Goal: Task Accomplishment & Management: Manage account settings

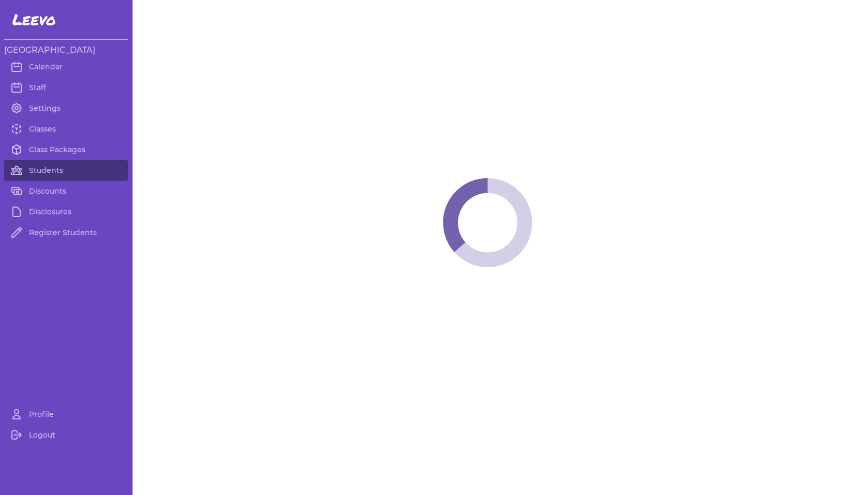
select select "MT"
select select "8"
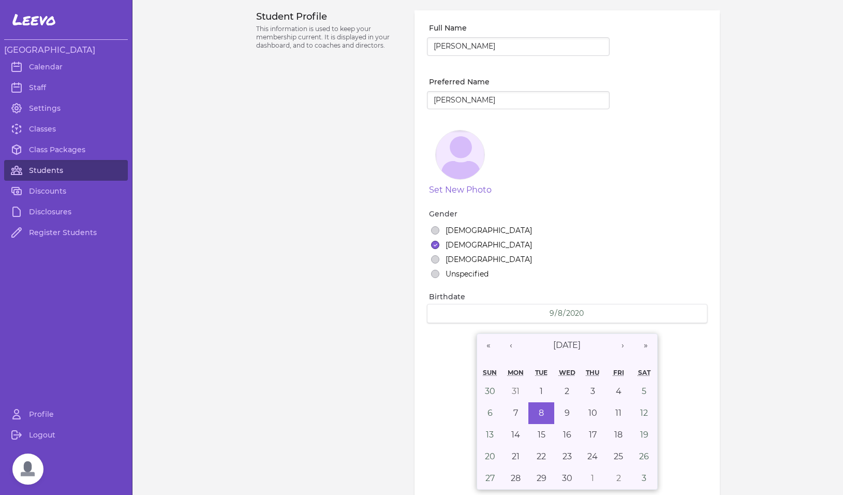
click at [51, 171] on link "Students" at bounding box center [66, 170] width 124 height 21
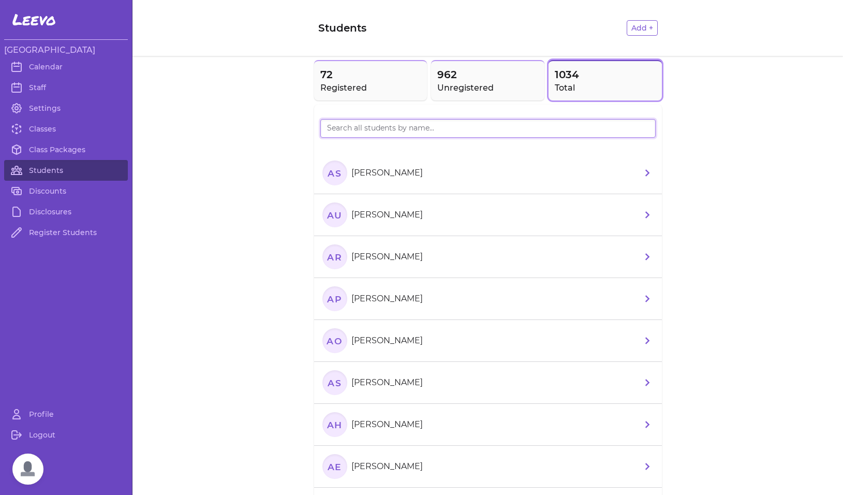
click at [359, 129] on input "search" at bounding box center [487, 128] width 335 height 19
type input "[PERSON_NAME]"
click at [374, 74] on span "72" at bounding box center [370, 74] width 101 height 14
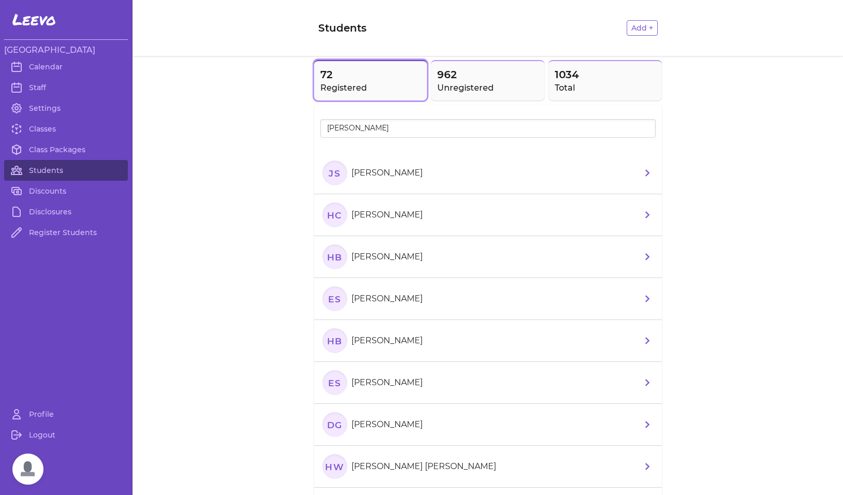
click at [335, 175] on text "JS" at bounding box center [334, 172] width 12 height 11
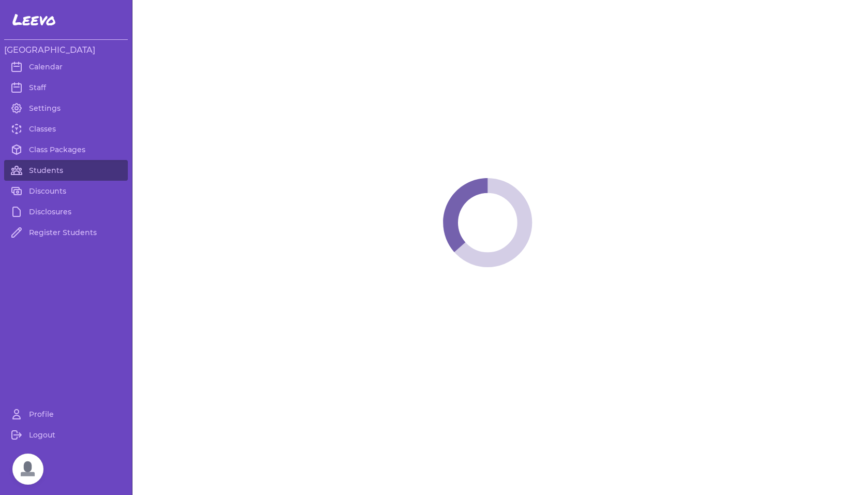
select select "MT"
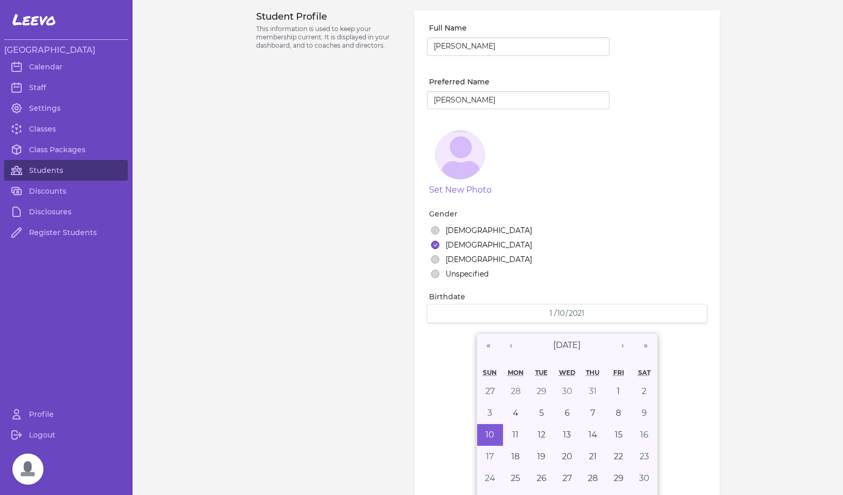
select select "7"
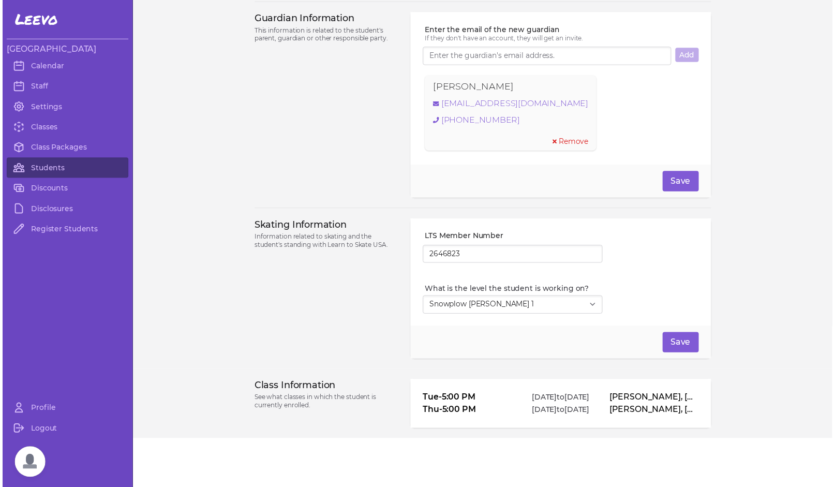
scroll to position [743, 0]
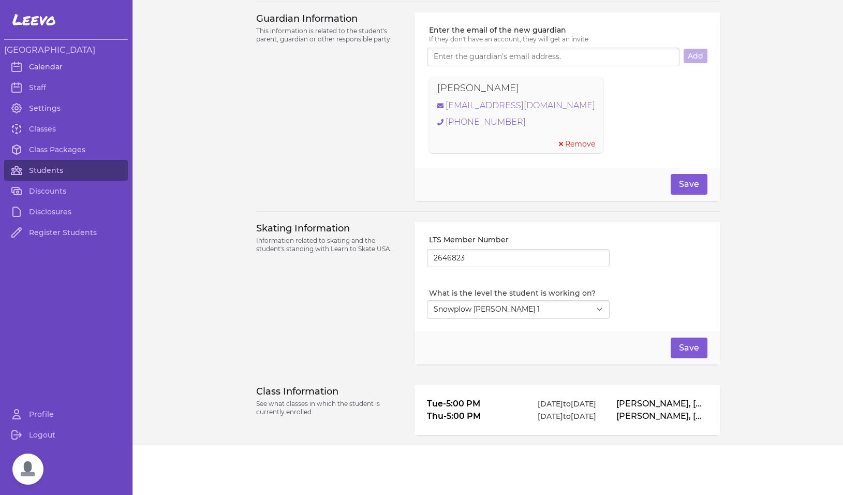
click at [42, 68] on link "Calendar" at bounding box center [66, 66] width 124 height 21
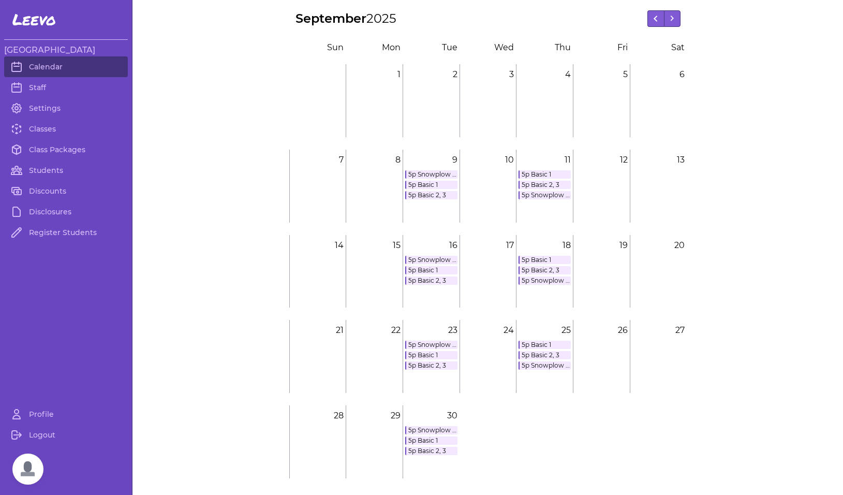
click at [430, 173] on link "5p Snowplow [PERSON_NAME] 1, 2, 3" at bounding box center [431, 174] width 52 height 8
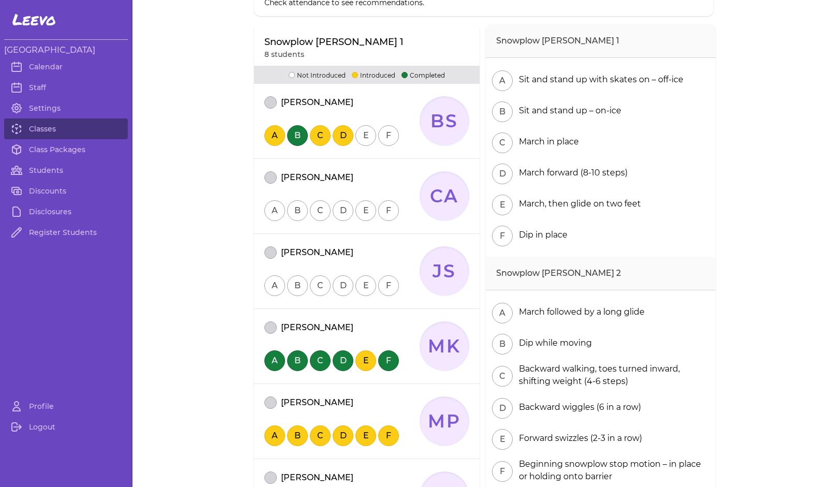
scroll to position [112, 0]
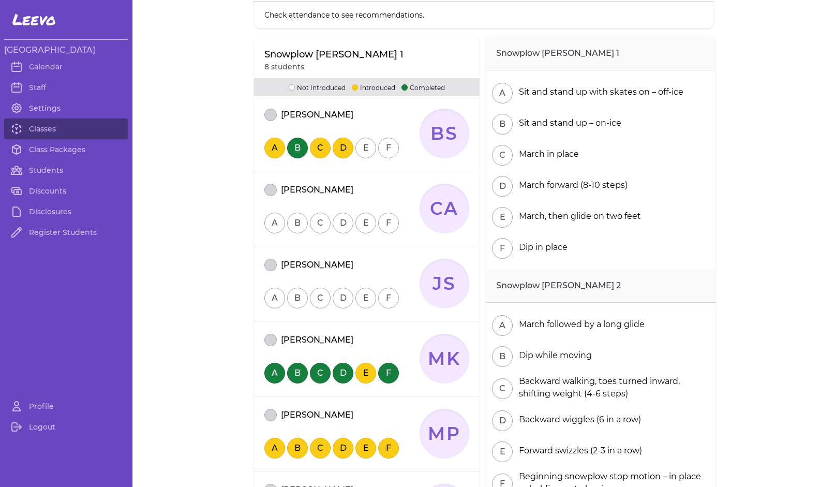
click at [267, 265] on button "attendance" at bounding box center [270, 265] width 12 height 12
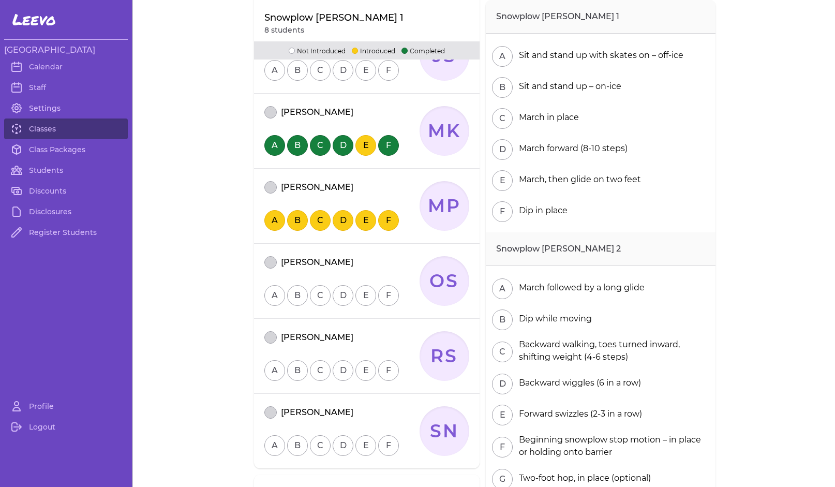
scroll to position [34, 0]
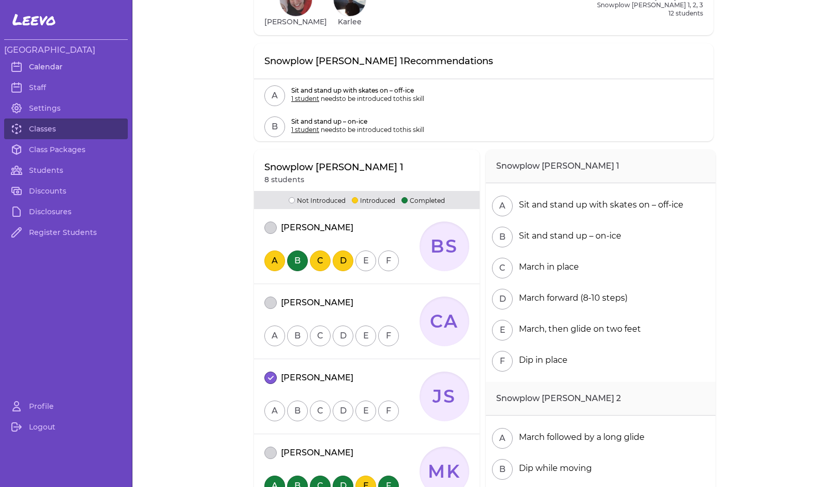
click at [42, 65] on link "Calendar" at bounding box center [66, 66] width 124 height 21
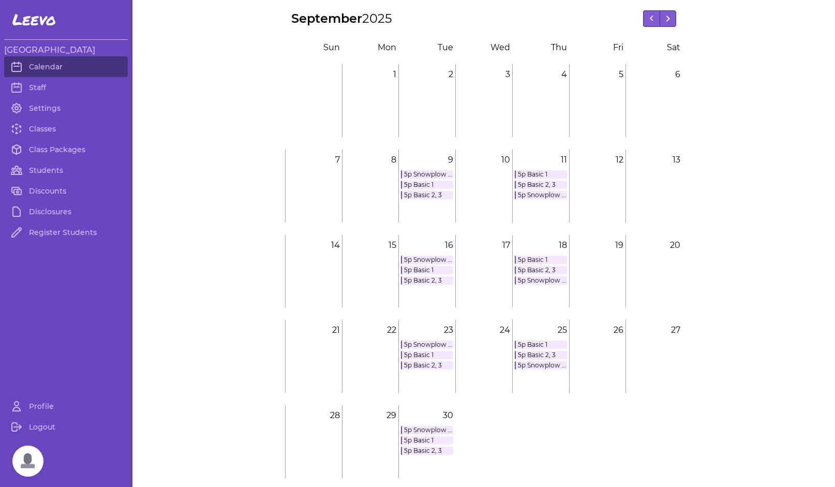
click at [427, 185] on link "5p Basic 1" at bounding box center [427, 185] width 52 height 8
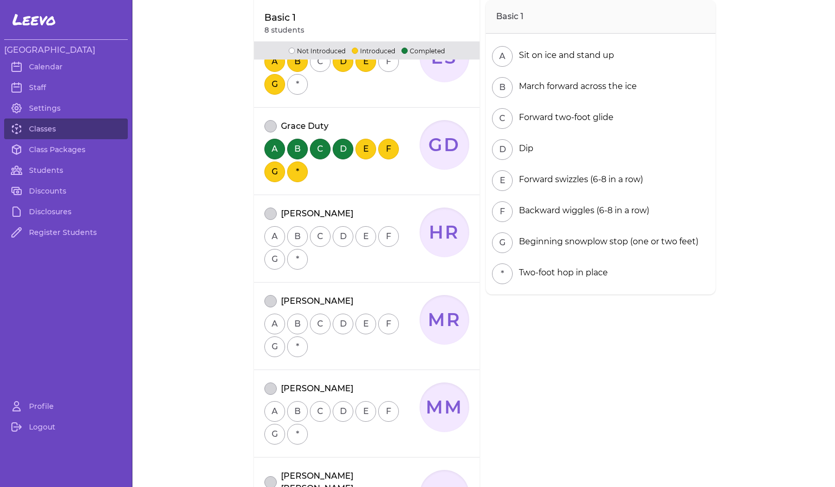
scroll to position [352, 0]
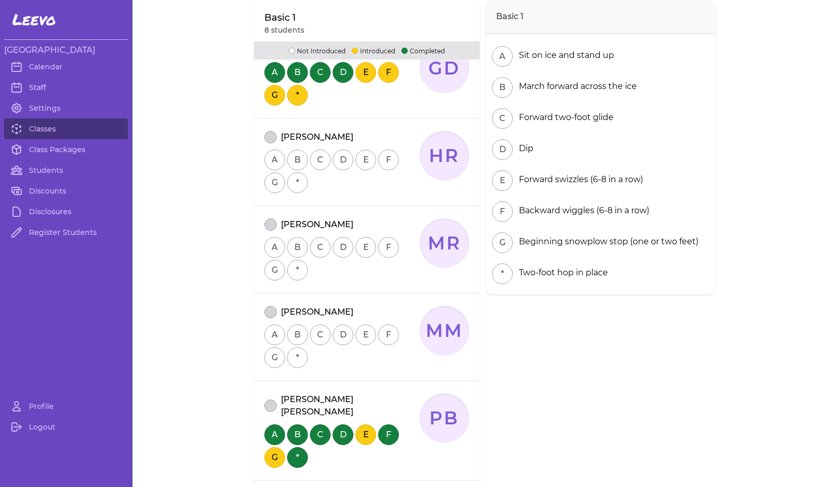
click at [264, 311] on button "attendance" at bounding box center [270, 312] width 12 height 12
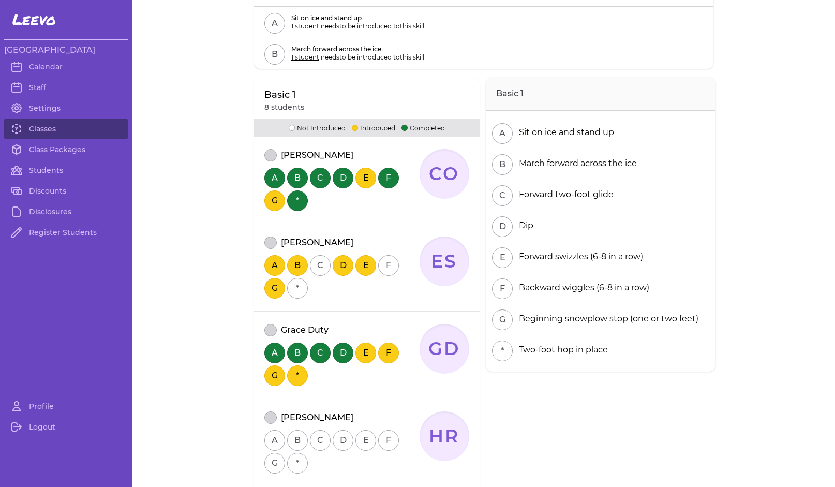
scroll to position [67, 0]
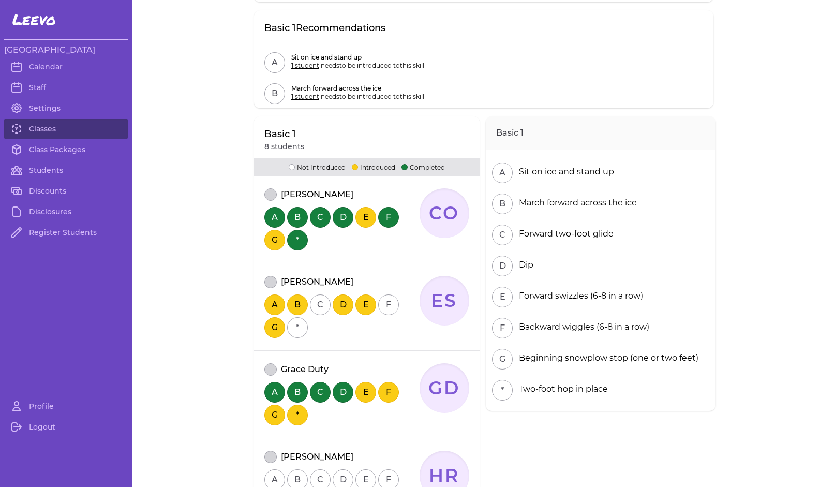
click at [265, 196] on button "attendance" at bounding box center [270, 194] width 12 height 12
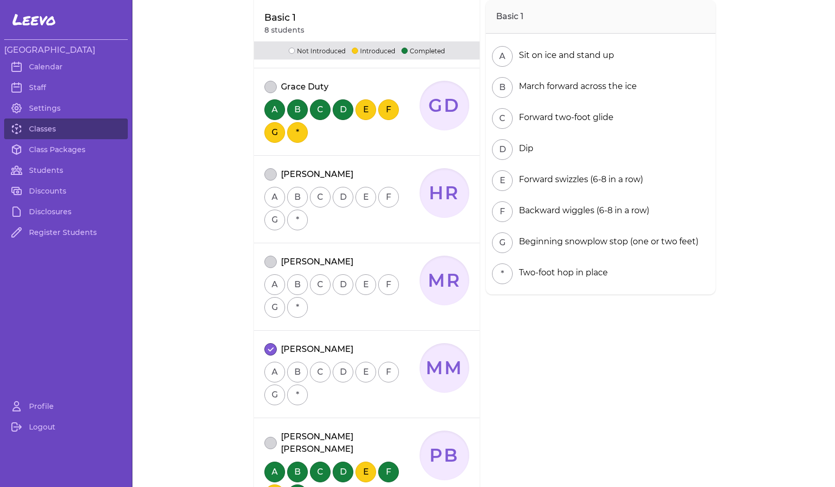
scroll to position [374, 0]
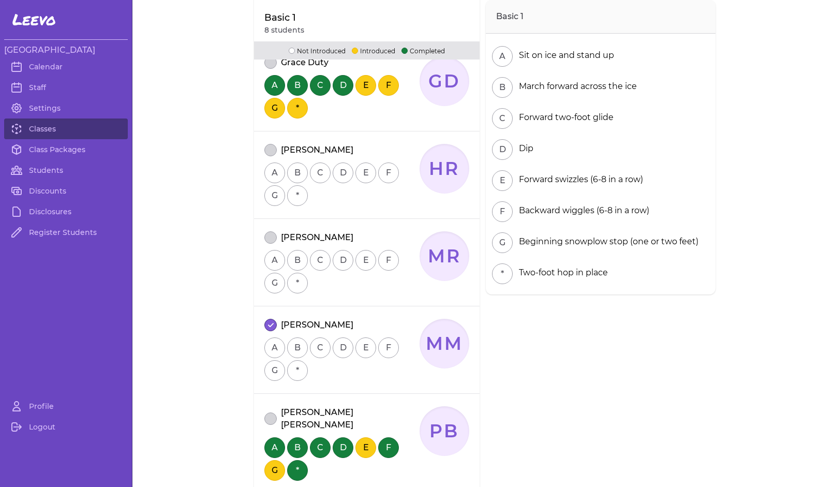
click at [265, 238] on button "attendance" at bounding box center [270, 237] width 12 height 12
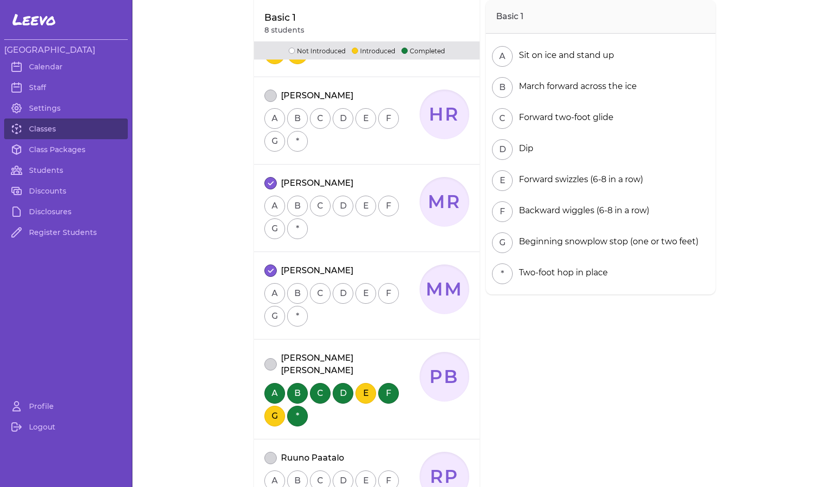
scroll to position [504, 0]
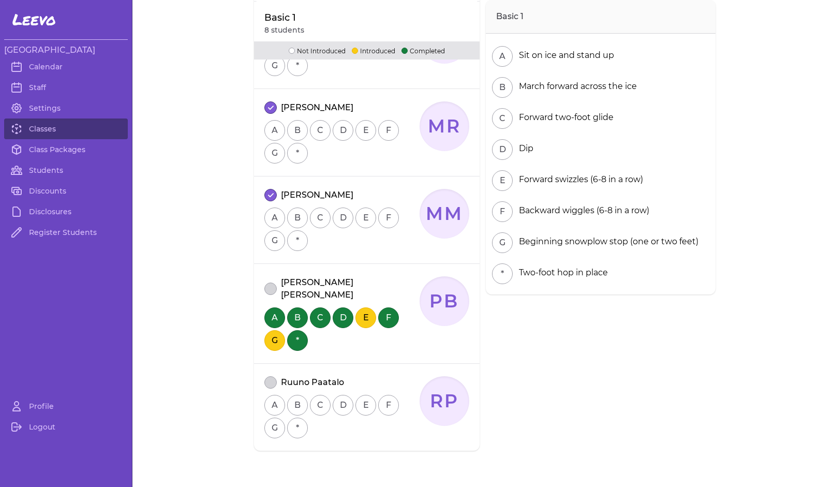
click at [265, 376] on button "attendance" at bounding box center [270, 382] width 12 height 12
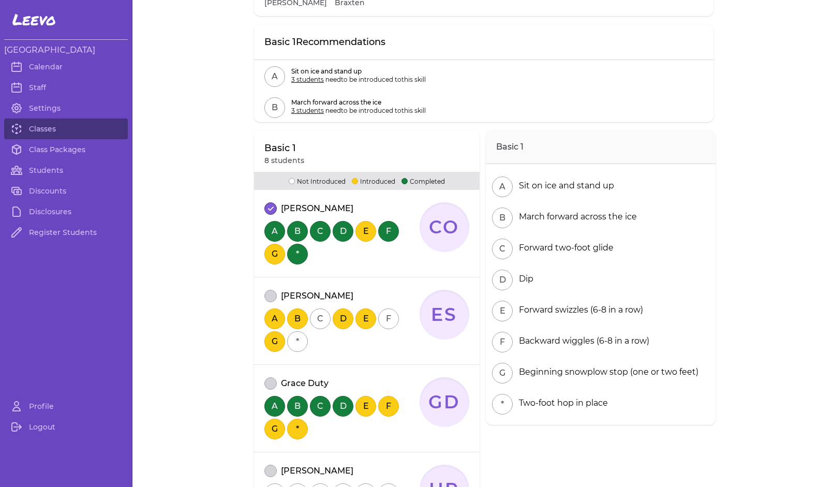
scroll to position [37, 0]
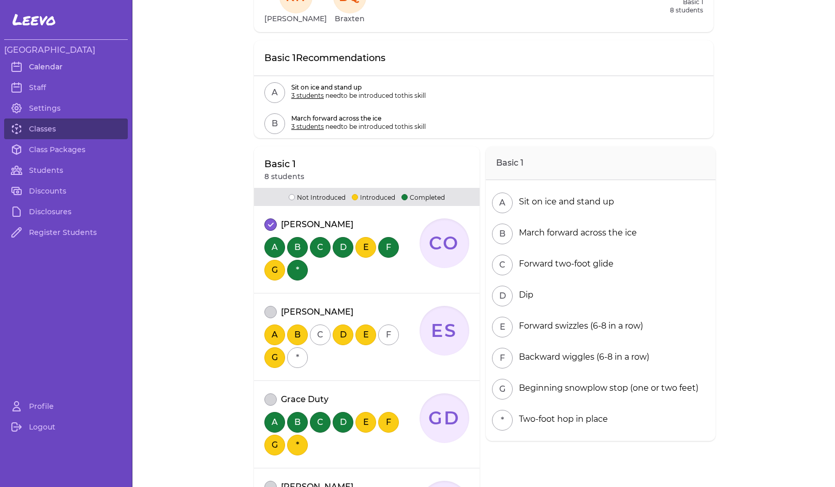
click at [44, 69] on link "Calendar" at bounding box center [66, 66] width 124 height 21
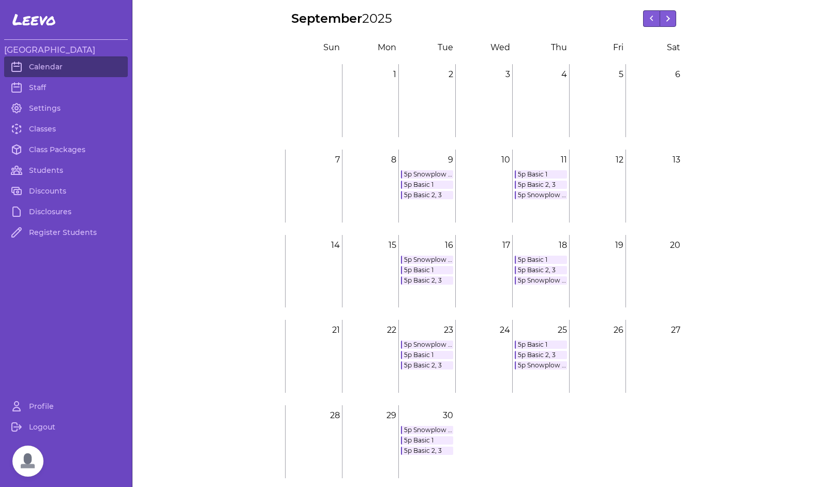
click at [429, 172] on link "5p Snowplow [PERSON_NAME] 1, 2, 3" at bounding box center [427, 174] width 52 height 8
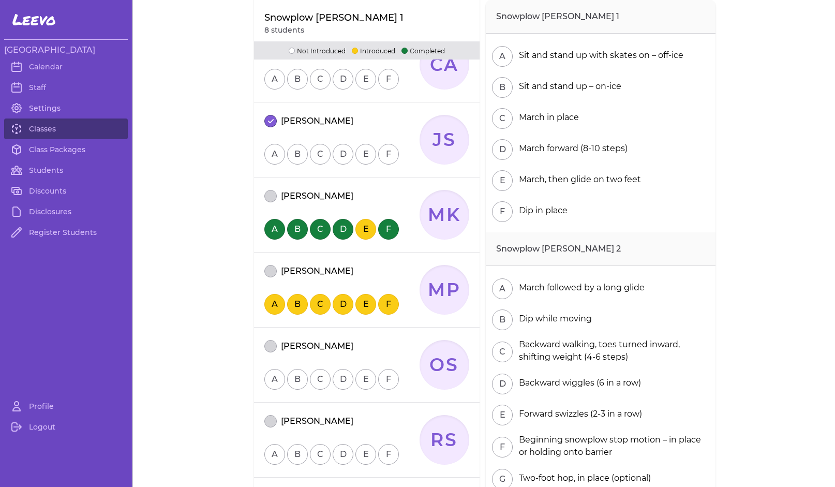
scroll to position [342, 0]
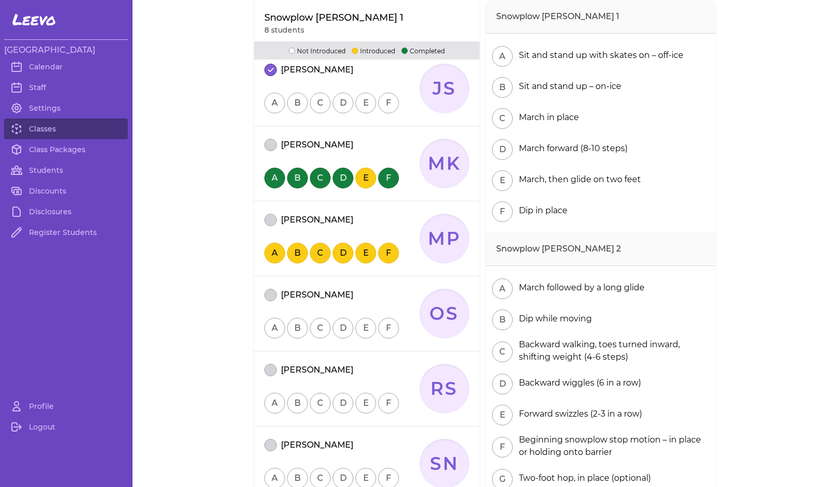
click at [266, 294] on button "attendance" at bounding box center [270, 295] width 12 height 12
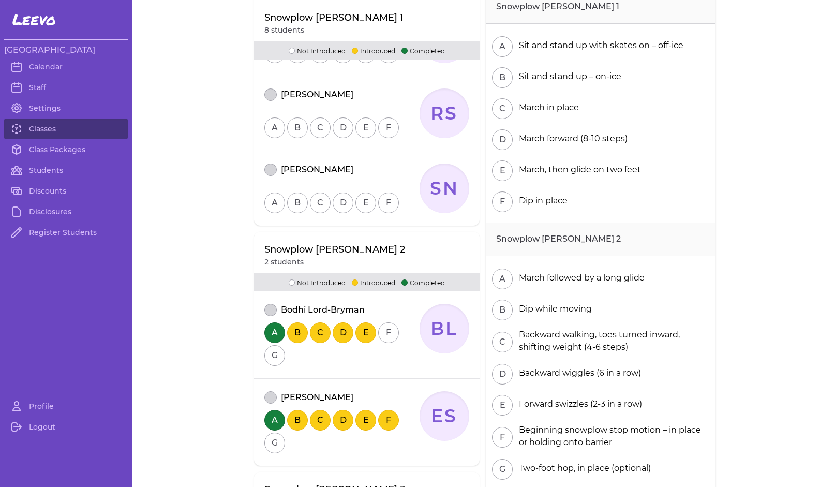
scroll to position [635, 0]
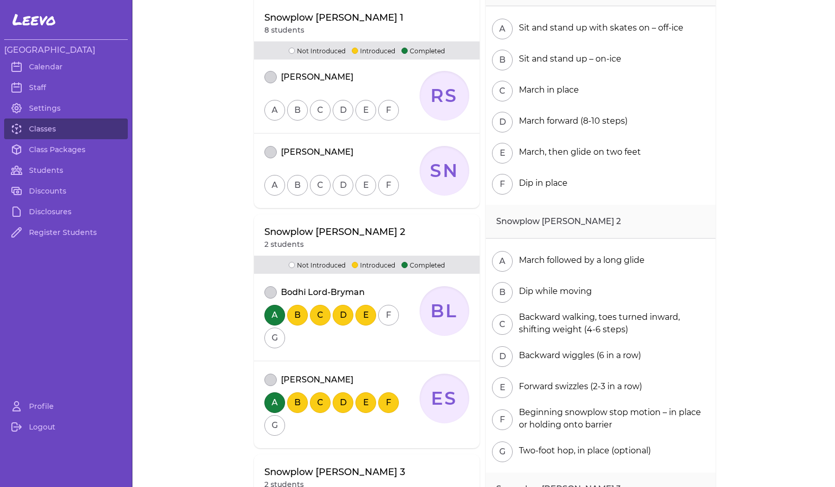
click at [264, 379] on button "attendance" at bounding box center [270, 380] width 12 height 12
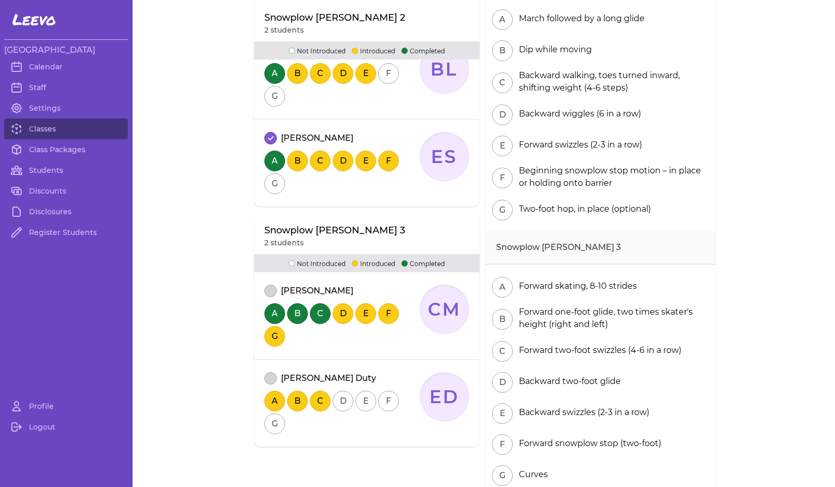
scroll to position [977, 0]
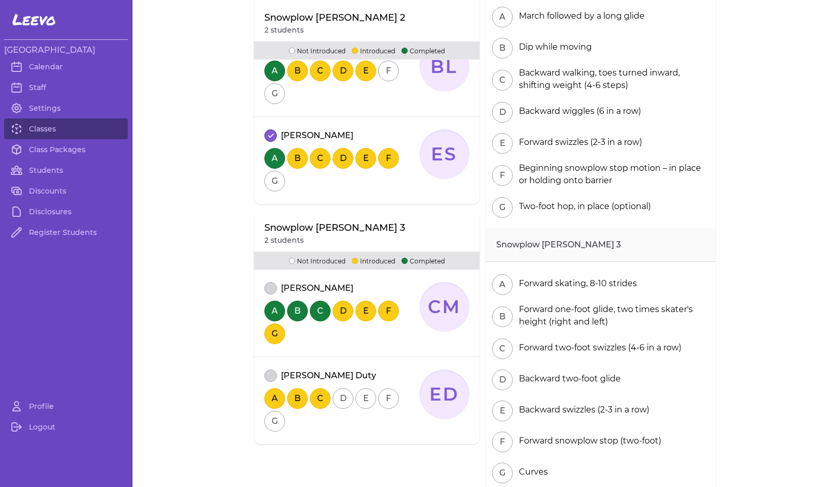
click at [265, 288] on button "attendance" at bounding box center [270, 288] width 12 height 12
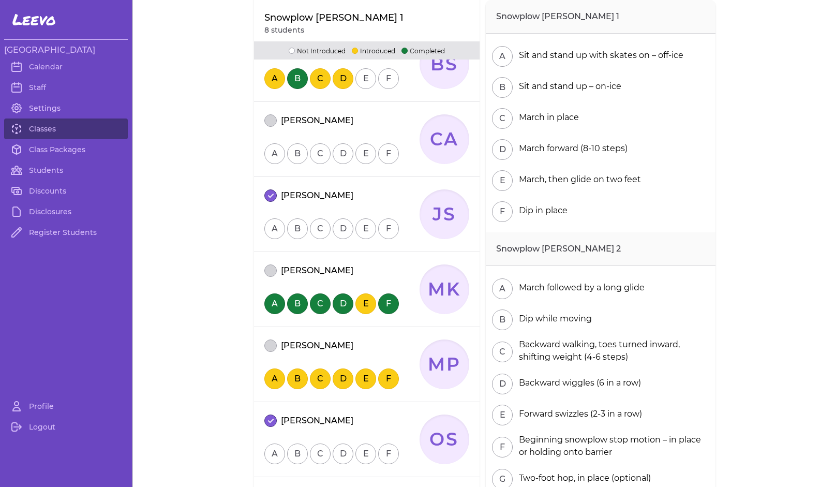
scroll to position [335, 0]
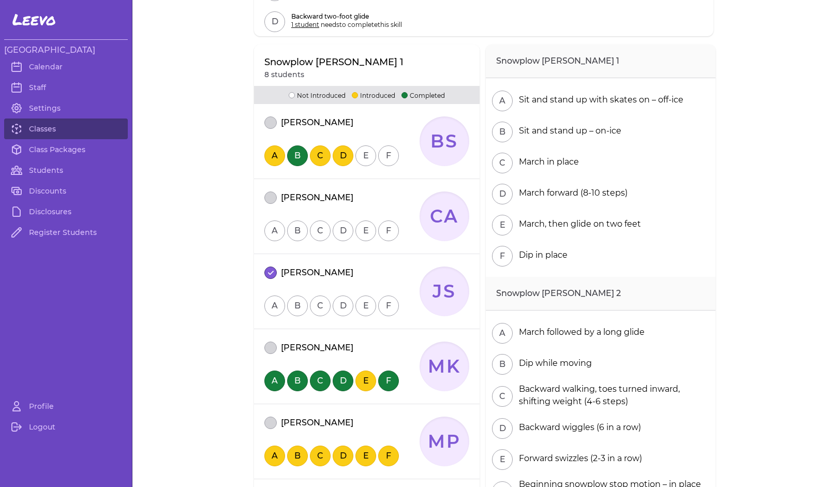
click at [266, 199] on button "attendance" at bounding box center [270, 197] width 12 height 12
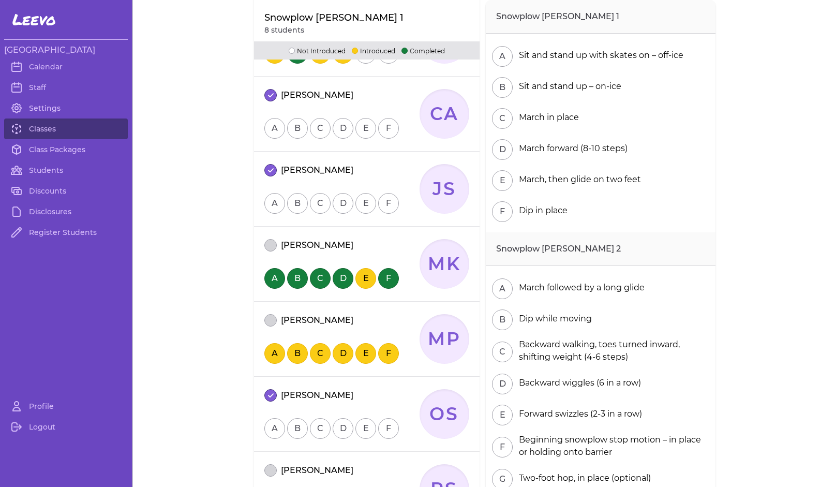
scroll to position [0, 0]
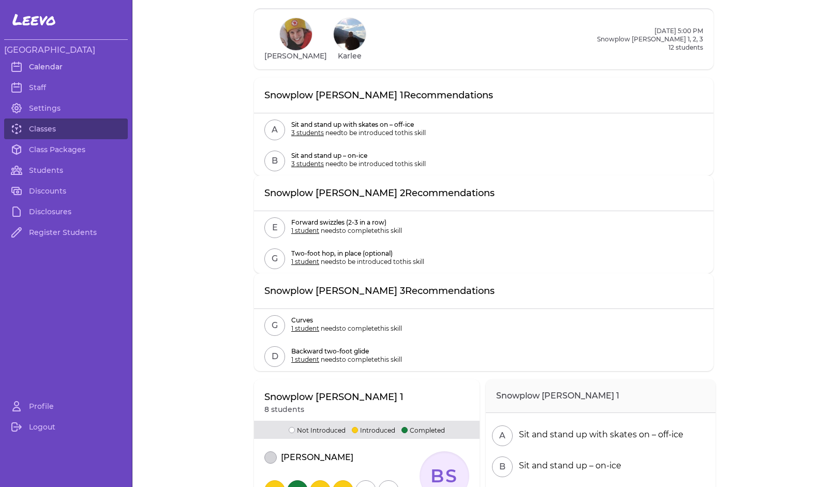
click at [46, 64] on link "Calendar" at bounding box center [66, 66] width 124 height 21
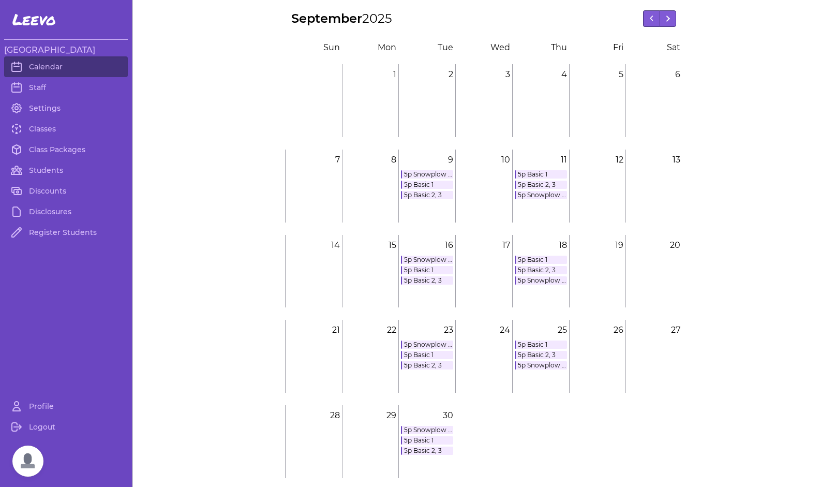
click at [420, 195] on link "5p Basic 2, 3" at bounding box center [427, 195] width 52 height 8
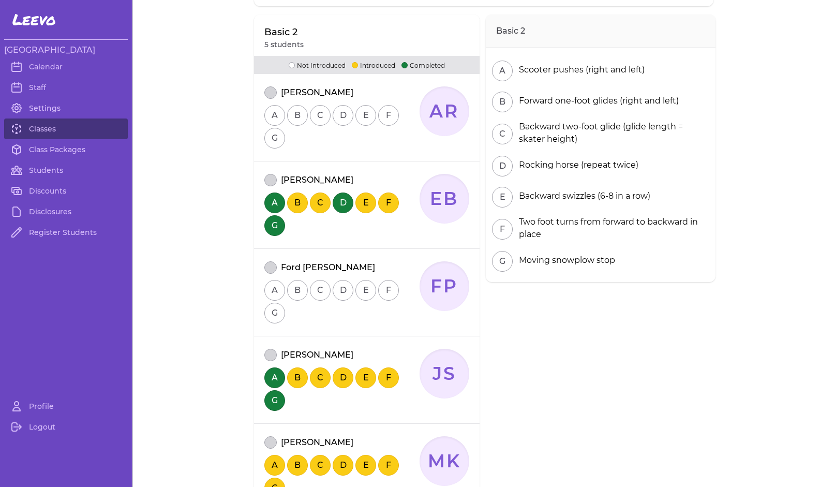
scroll to position [225, 0]
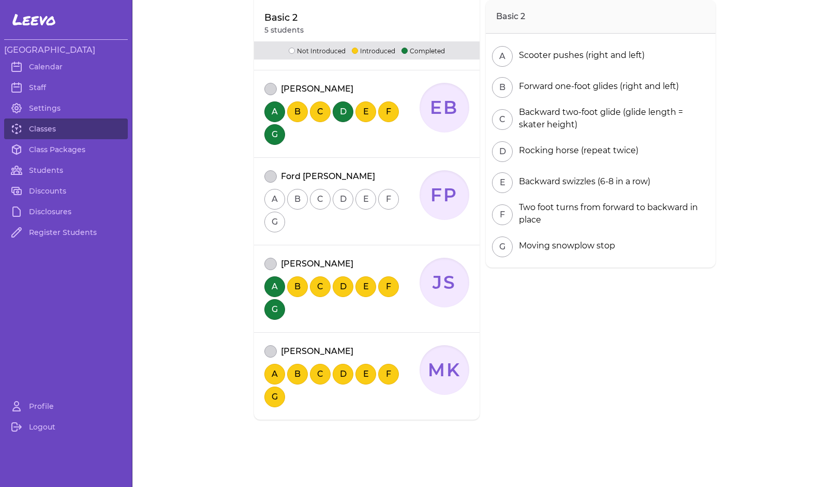
click at [266, 262] on button "attendance" at bounding box center [270, 264] width 12 height 12
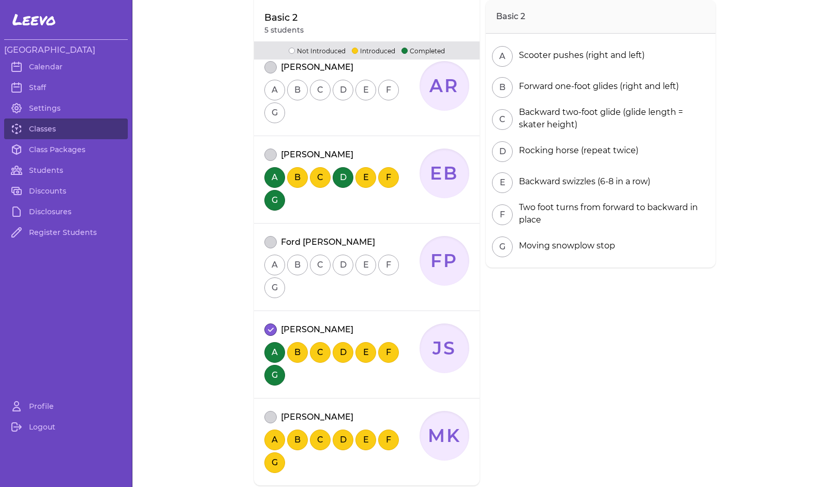
scroll to position [168, 0]
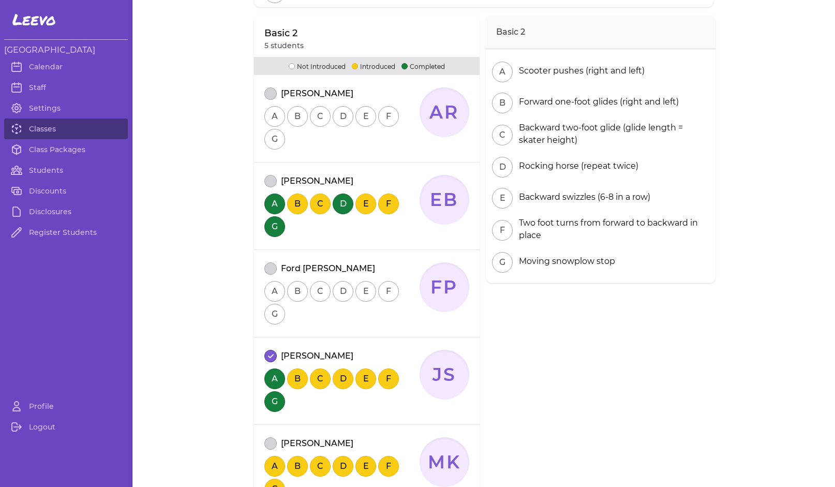
click at [265, 181] on button "attendance" at bounding box center [270, 181] width 12 height 12
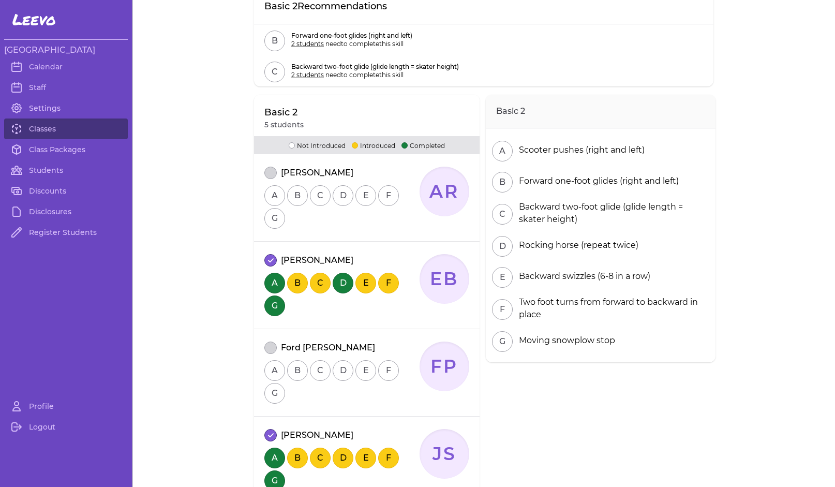
scroll to position [0, 0]
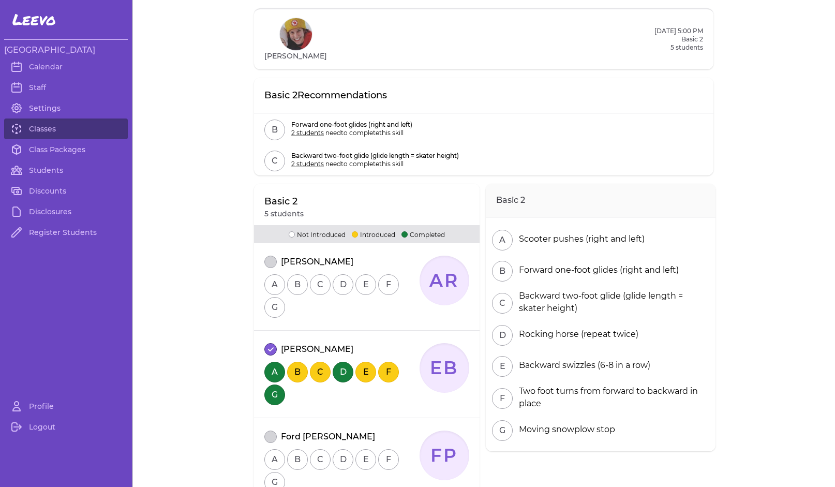
click at [267, 261] on button "attendance" at bounding box center [270, 262] width 12 height 12
click at [55, 68] on link "Calendar" at bounding box center [66, 66] width 124 height 21
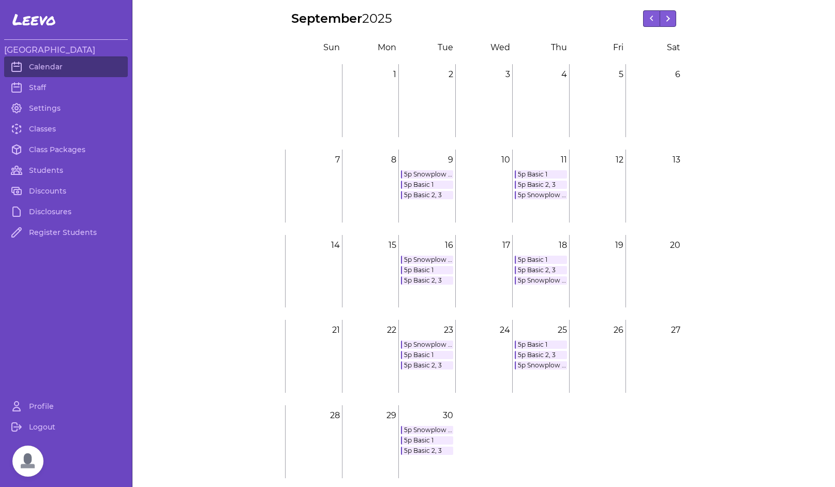
click at [414, 185] on link "5p Basic 1" at bounding box center [427, 185] width 52 height 8
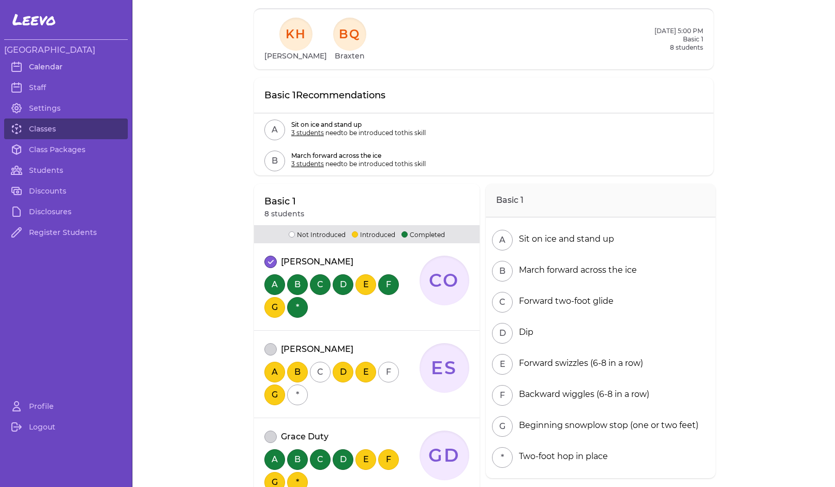
click at [51, 66] on link "Calendar" at bounding box center [66, 66] width 124 height 21
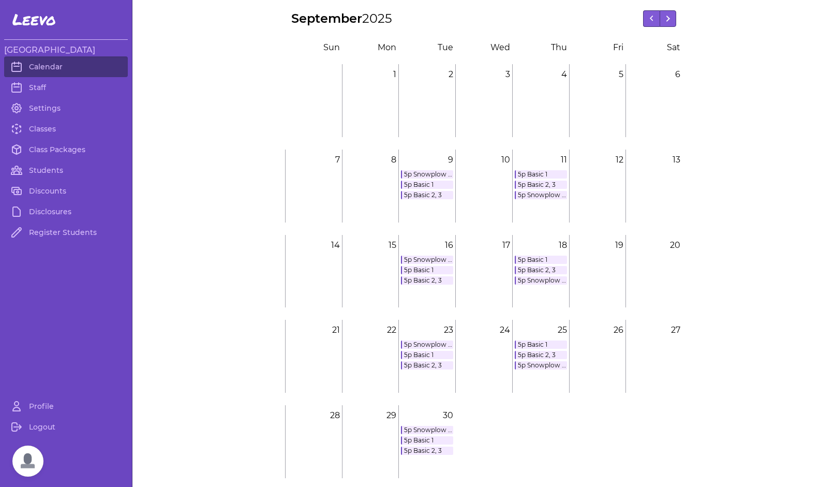
click at [416, 175] on link "5p Snowplow [PERSON_NAME] 1, 2, 3" at bounding box center [427, 174] width 52 height 8
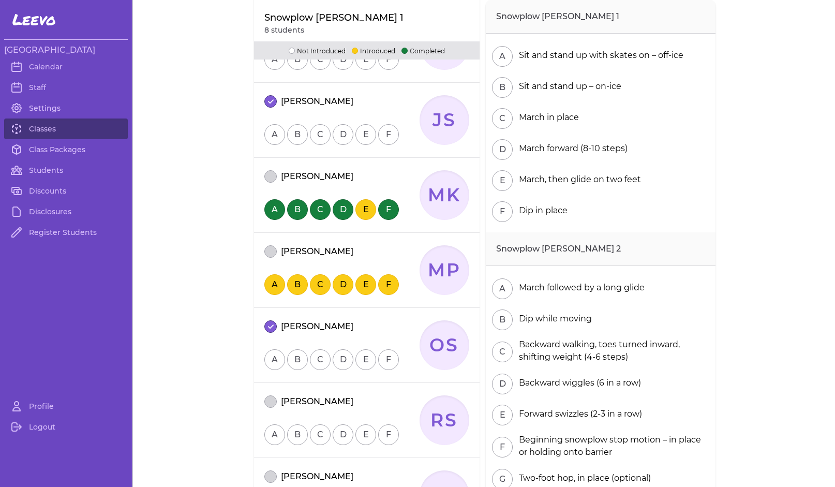
scroll to position [498, 0]
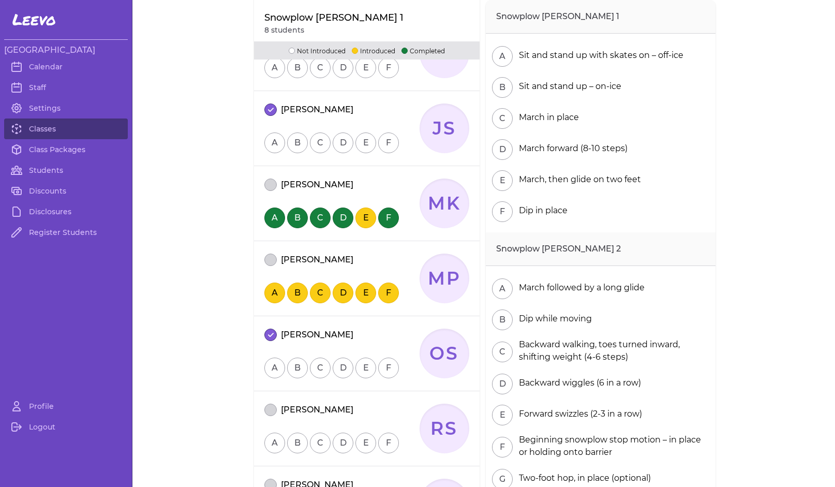
click at [266, 260] on button "attendance" at bounding box center [270, 260] width 12 height 12
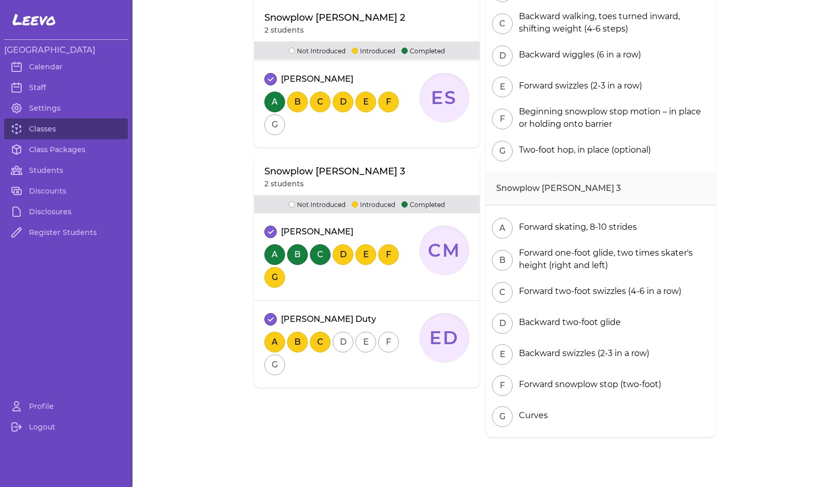
scroll to position [1131, 0]
click at [338, 259] on button "D" at bounding box center [343, 254] width 21 height 21
click at [359, 256] on button "E" at bounding box center [365, 254] width 21 height 21
click at [380, 256] on button "F" at bounding box center [388, 254] width 21 height 21
click at [49, 171] on link "Students" at bounding box center [66, 170] width 124 height 21
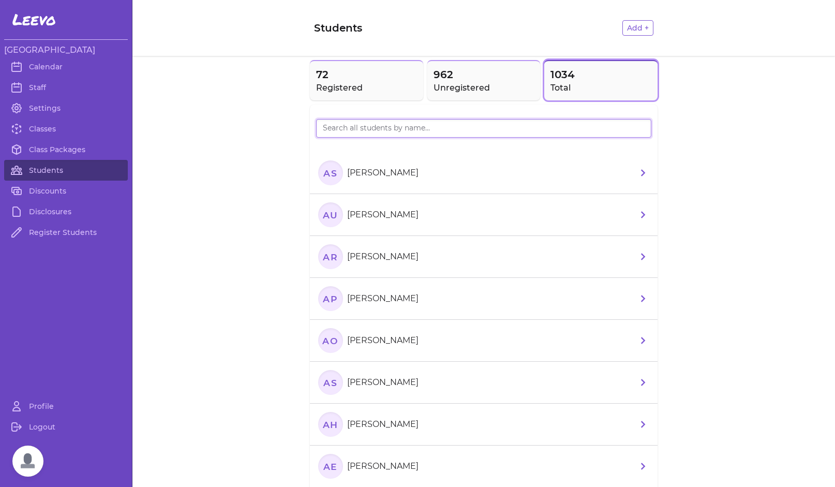
click at [350, 131] on input "search" at bounding box center [483, 128] width 335 height 19
type input "[PERSON_NAME]"
click at [332, 171] on text "CM" at bounding box center [330, 172] width 17 height 11
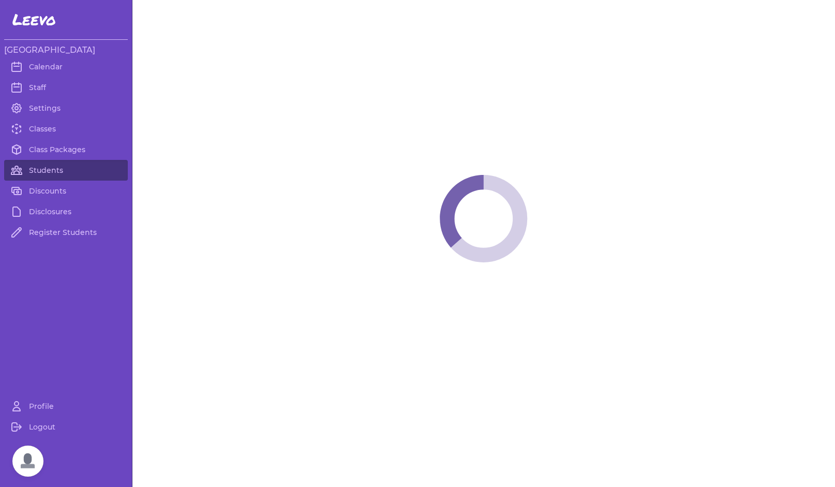
select select "MT"
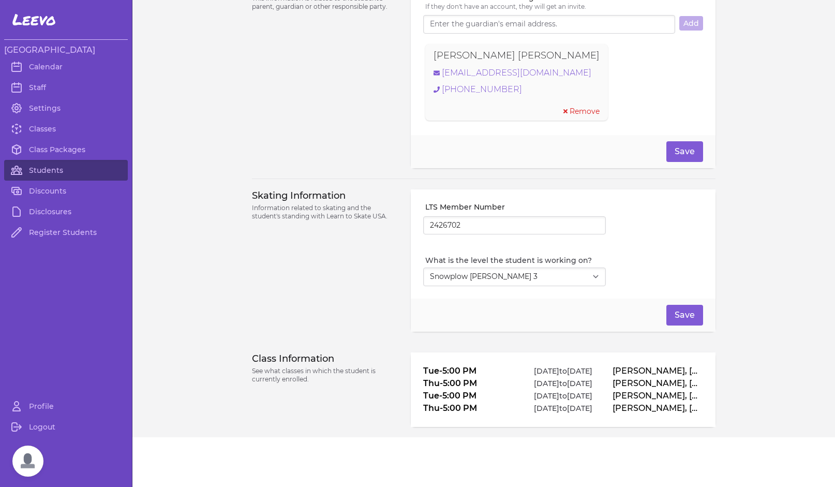
scroll to position [754, 0]
click at [592, 278] on select "Select Level I don't know Basic 1 Basic 2 Basic 3 Basic 4 Basic 5 Basic 6 Snowp…" at bounding box center [514, 276] width 183 height 19
select select "1"
click at [678, 311] on button "Save" at bounding box center [684, 315] width 37 height 21
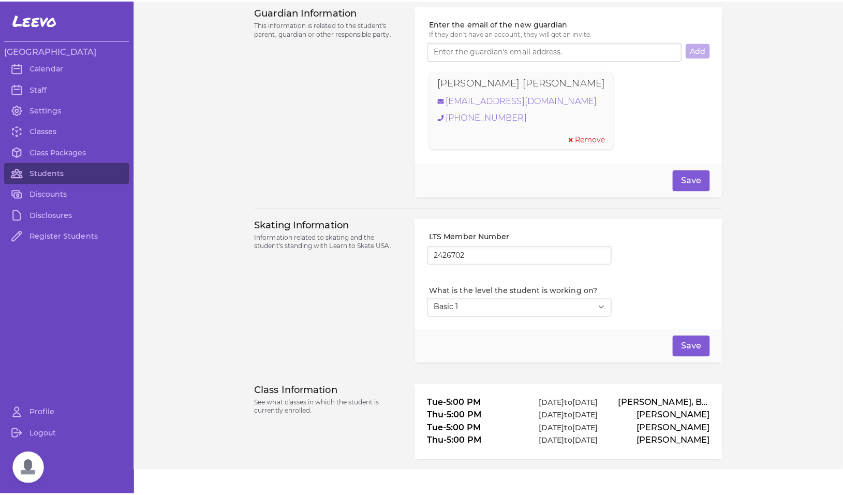
scroll to position [721, 0]
